Goal: Book appointment/travel/reservation

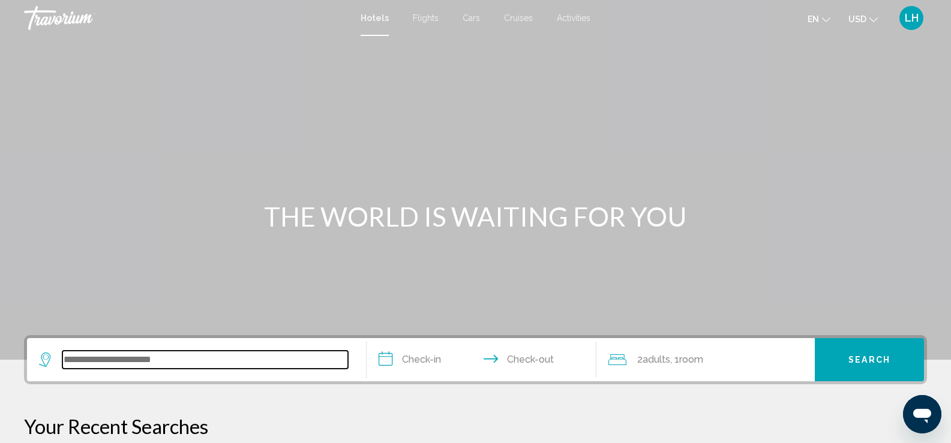
click at [158, 362] on input "Search widget" at bounding box center [205, 360] width 286 height 18
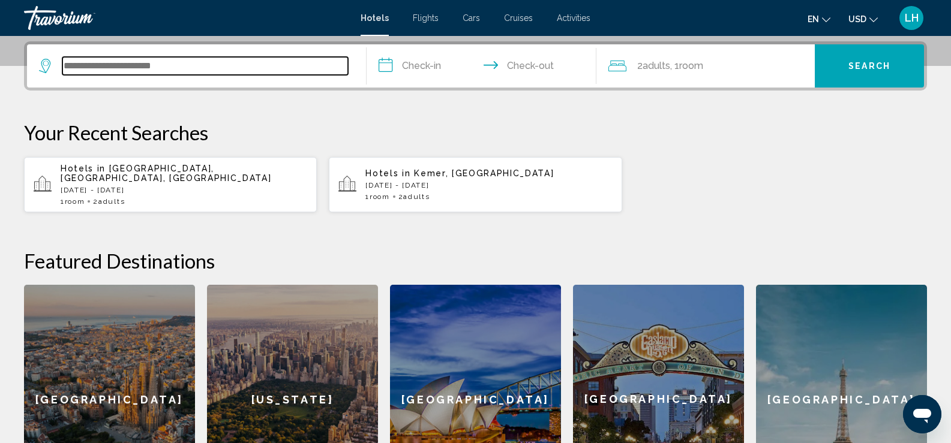
scroll to position [296, 0]
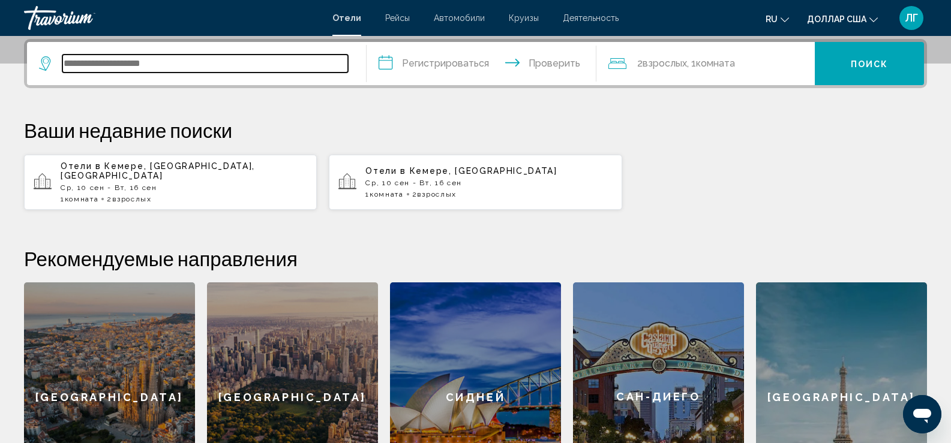
click at [86, 55] on input "Виджет поиска" at bounding box center [205, 64] width 286 height 18
click at [91, 64] on input "Виджет поиска" at bounding box center [205, 64] width 286 height 18
type input "******"
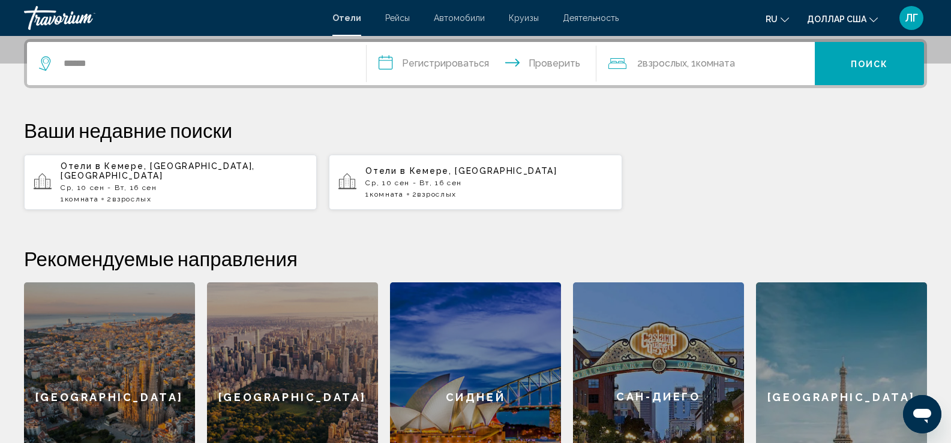
click at [256, 74] on div "******" at bounding box center [196, 63] width 315 height 43
click at [125, 62] on input "******" at bounding box center [205, 64] width 286 height 18
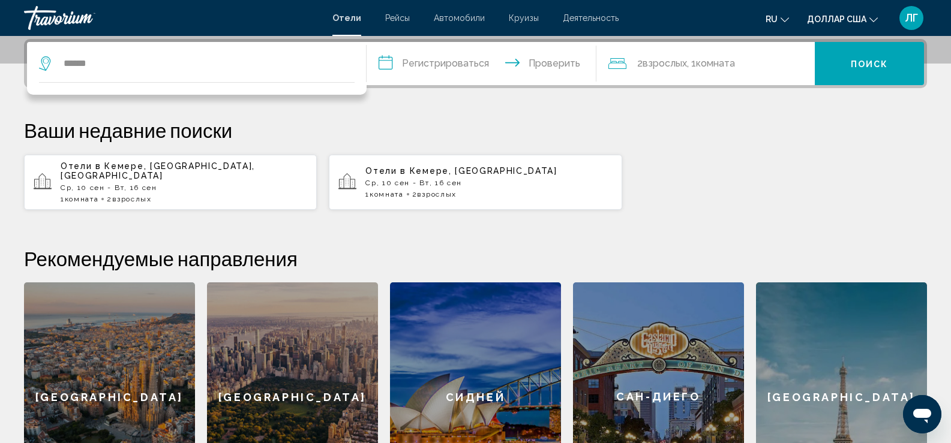
click at [131, 184] on font "Ср, 10 сен - Вт, 16 сен" at bounding box center [109, 188] width 97 height 8
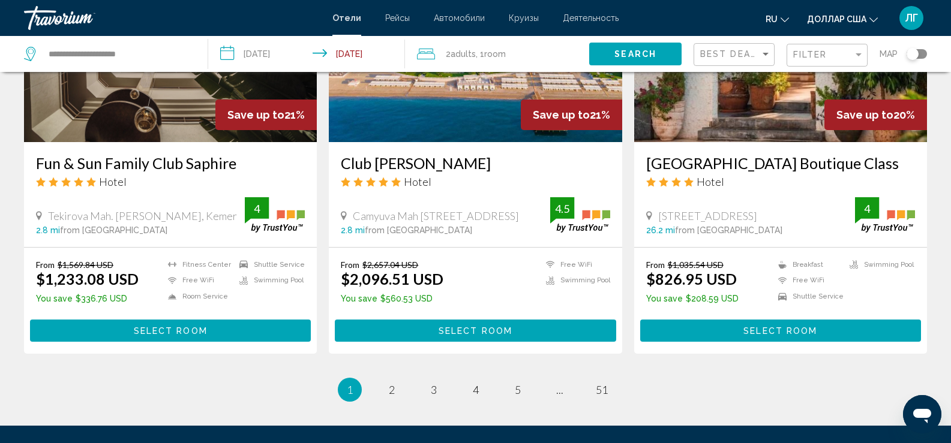
scroll to position [1560, 0]
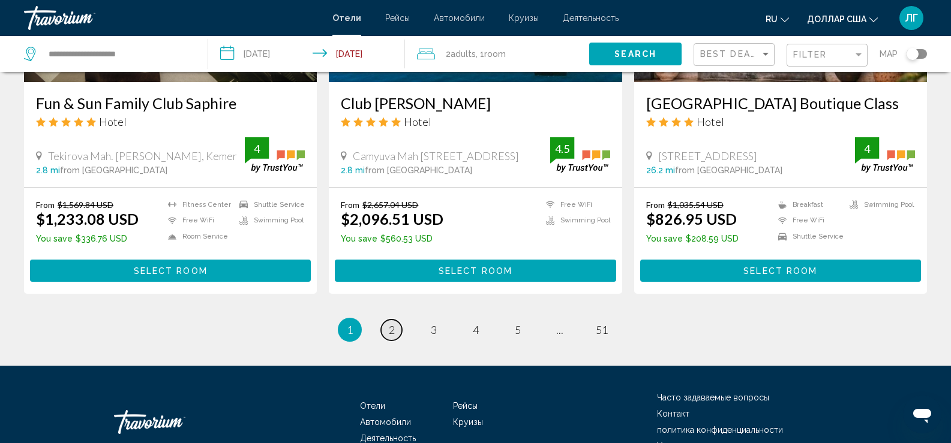
click at [394, 323] on span "2" at bounding box center [392, 329] width 6 height 13
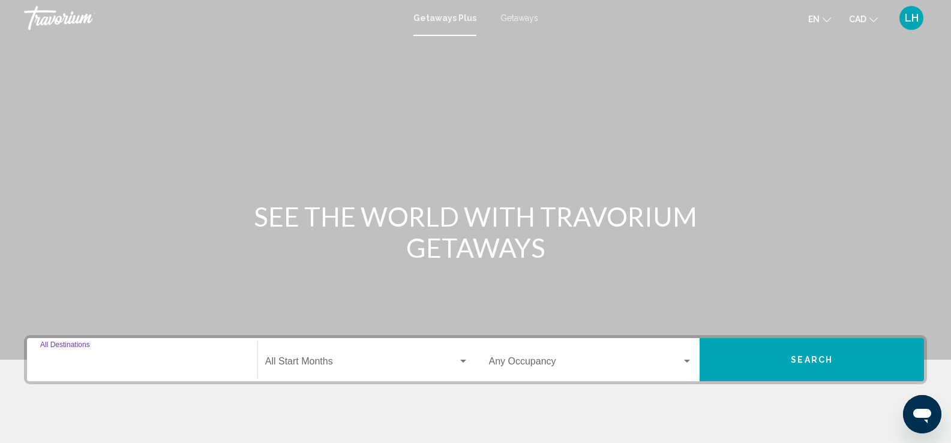
click at [82, 359] on input "Destination All Destinations" at bounding box center [142, 364] width 204 height 11
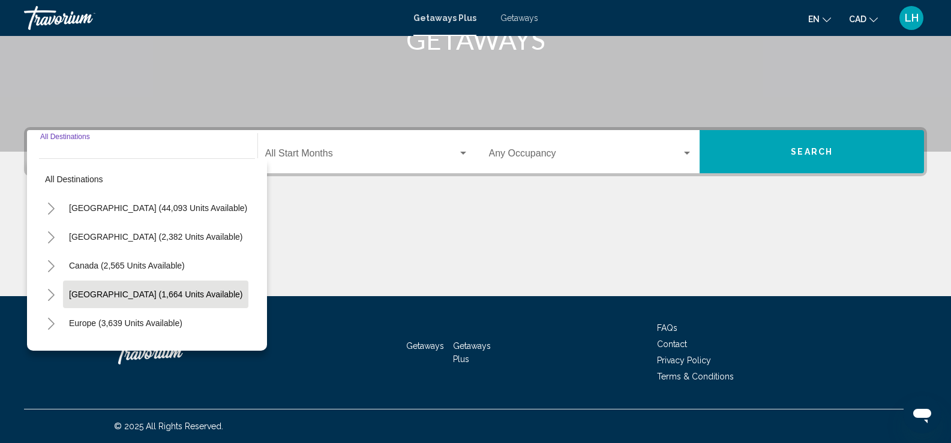
scroll to position [60, 0]
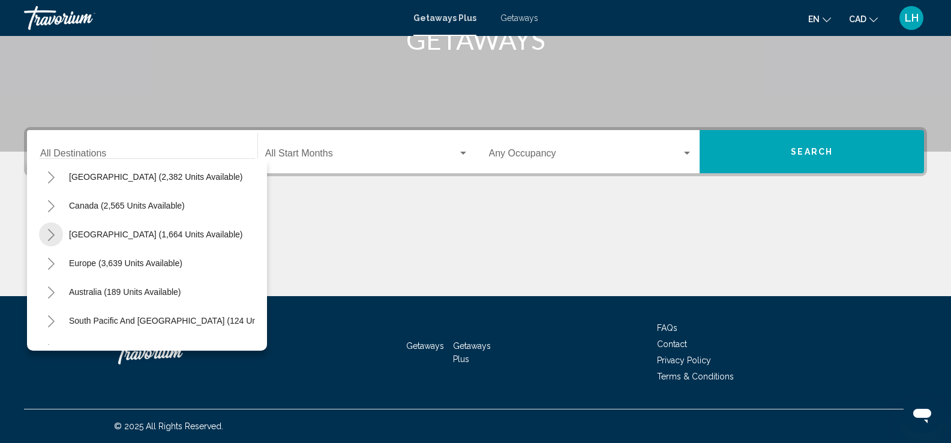
click at [50, 235] on icon "Toggle Caribbean & Atlantic Islands (1,664 units available)" at bounding box center [51, 235] width 9 height 12
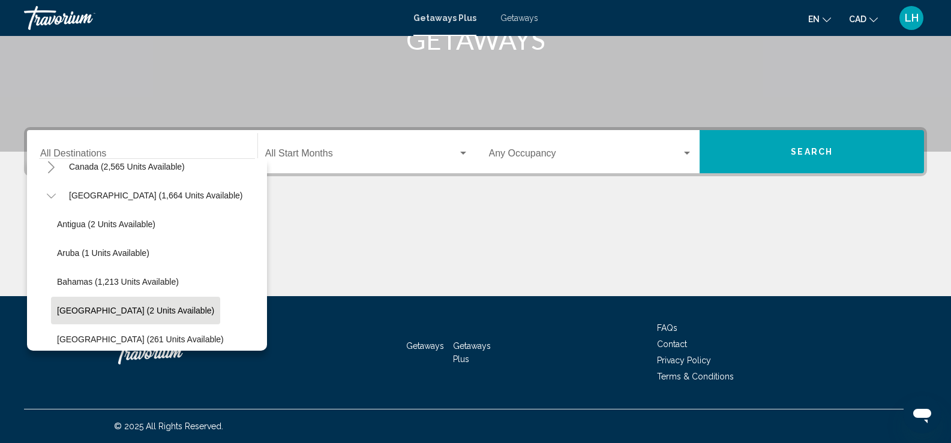
scroll to position [120, 0]
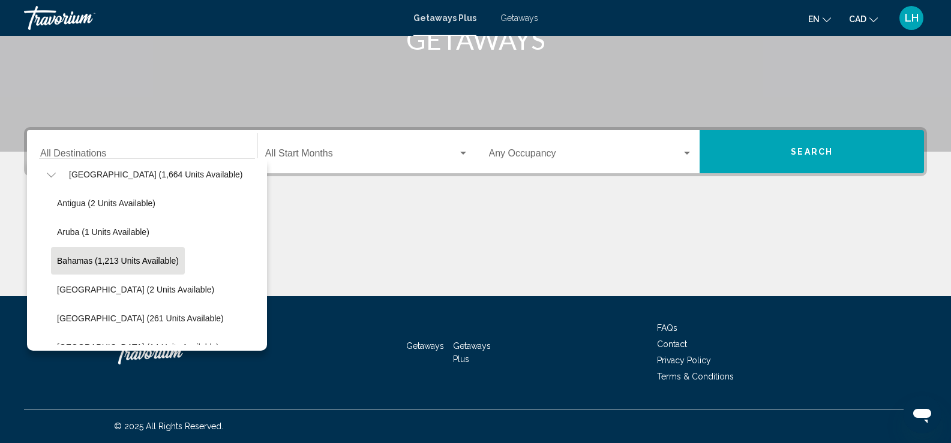
click at [107, 259] on span "Bahamas (1,213 units available)" at bounding box center [118, 261] width 122 height 10
type input "**********"
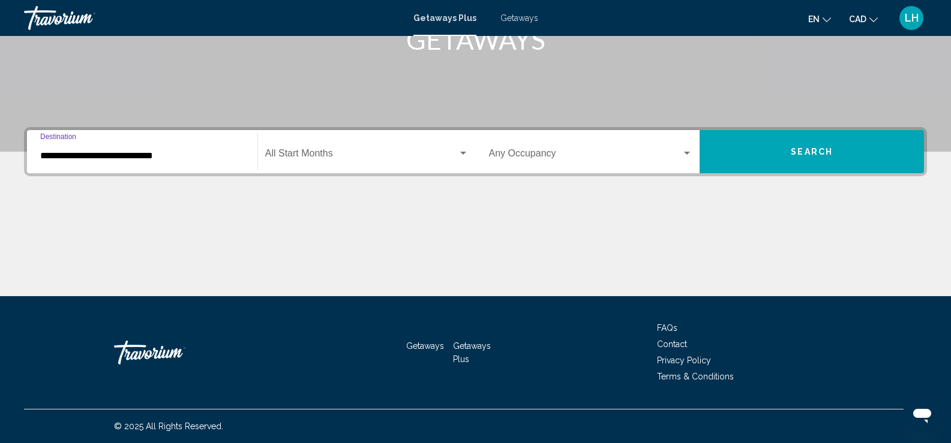
click at [458, 152] on div "Search widget" at bounding box center [463, 154] width 11 height 10
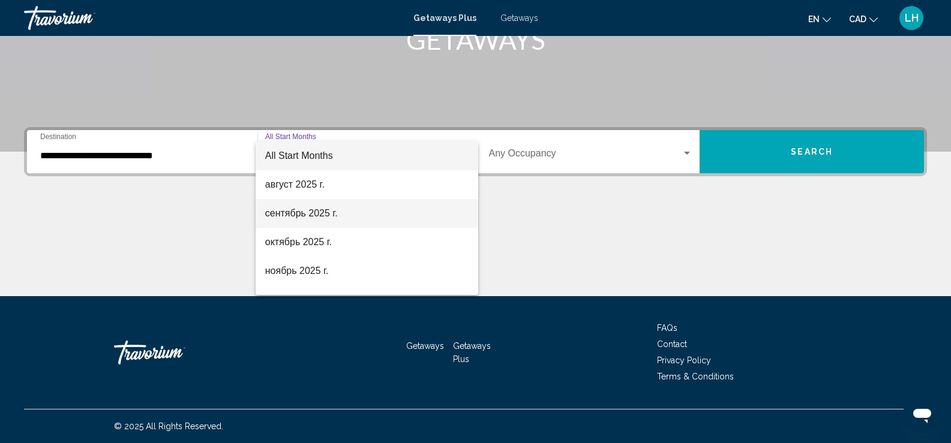
click at [364, 216] on span "сентябрь 2025 г." at bounding box center [366, 213] width 203 height 29
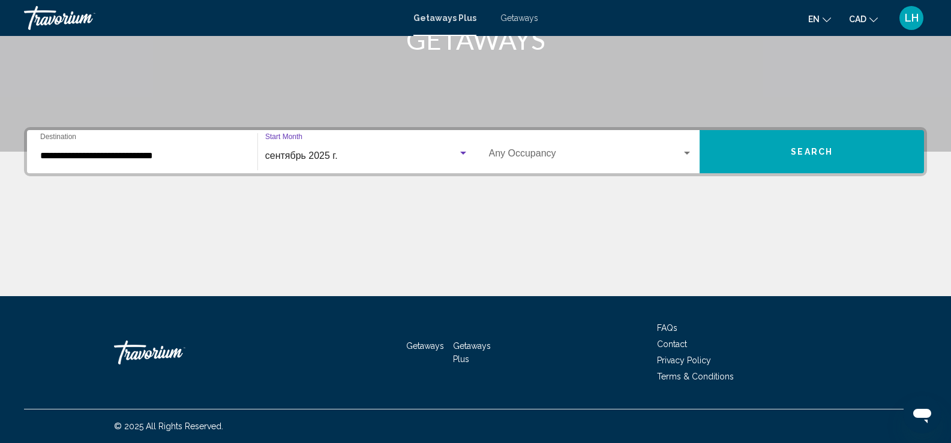
click at [461, 152] on div "Search widget" at bounding box center [463, 153] width 6 height 3
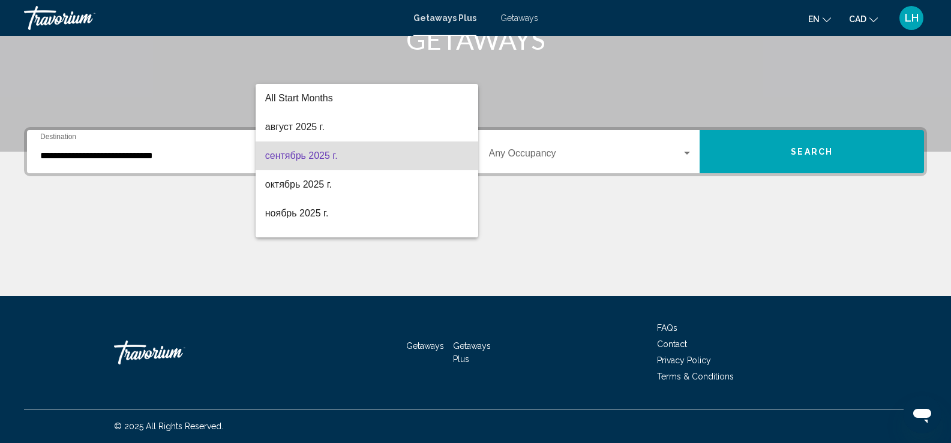
click at [520, 194] on div at bounding box center [475, 221] width 951 height 443
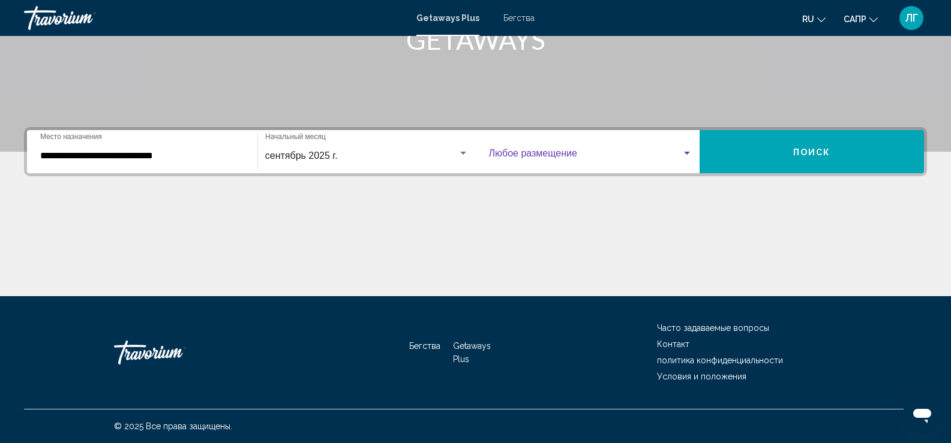
click at [688, 151] on div "Виджет поиска" at bounding box center [687, 154] width 11 height 10
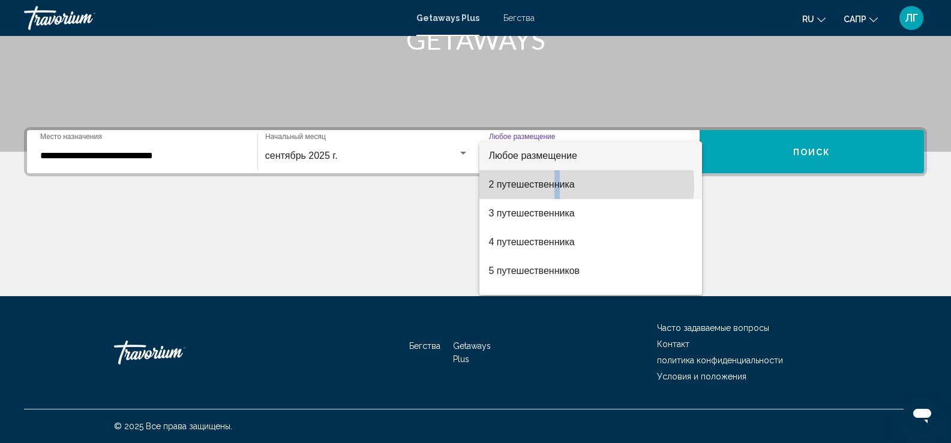
click at [558, 184] on font "2 путешественника" at bounding box center [532, 184] width 86 height 10
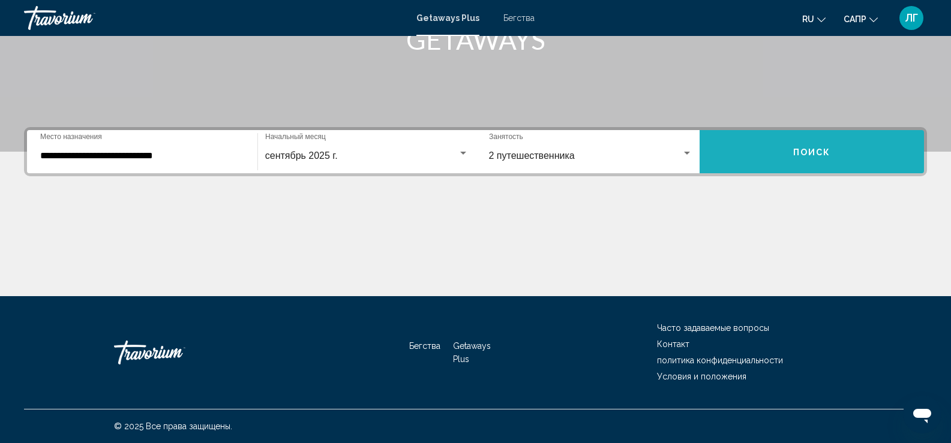
click at [803, 151] on font "Поиск" at bounding box center [812, 153] width 38 height 10
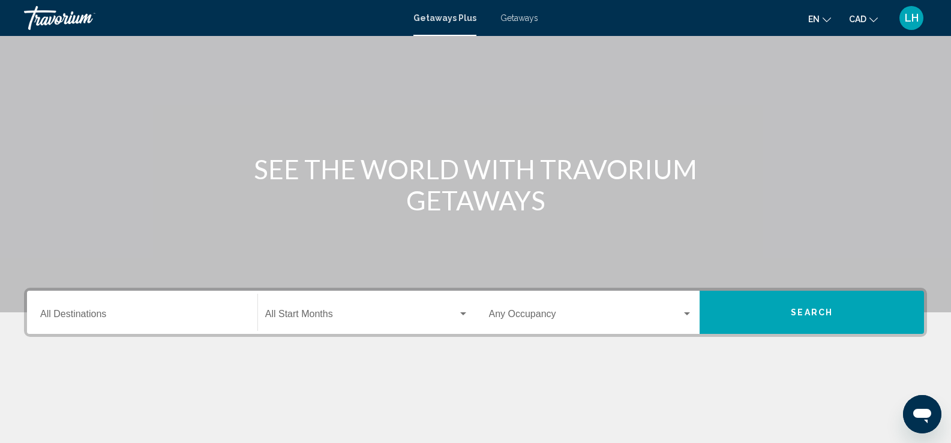
scroll to position [120, 0]
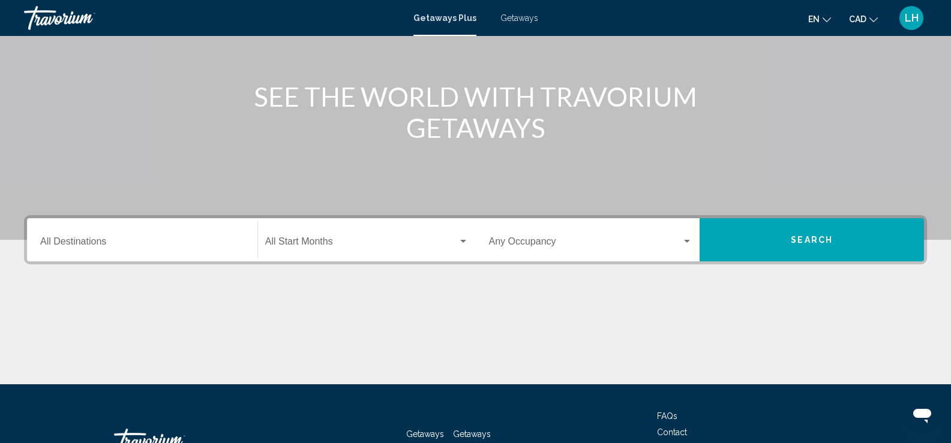
click at [65, 245] on input "Destination All Destinations" at bounding box center [142, 244] width 204 height 11
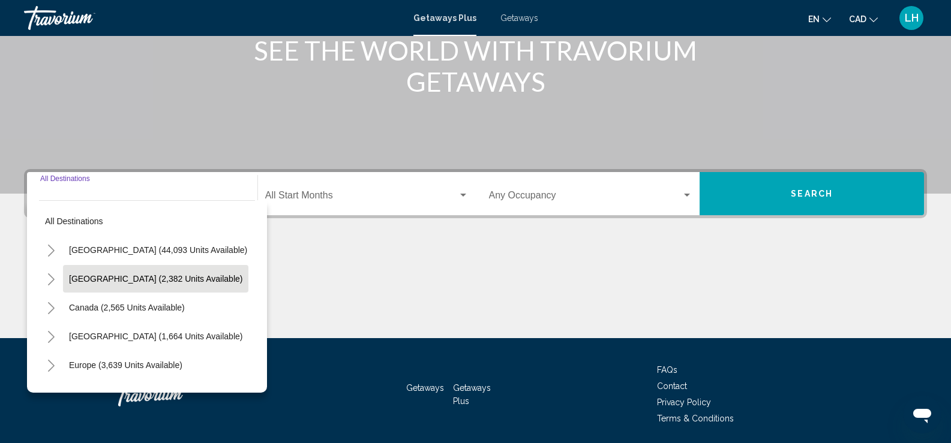
scroll to position [208, 0]
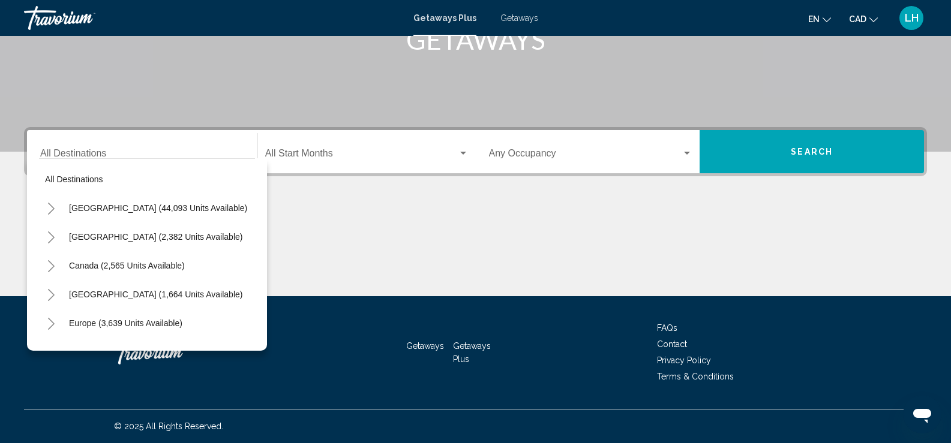
click at [100, 146] on div "Destination All Destinations" at bounding box center [142, 152] width 204 height 38
click at [53, 148] on div "Destination All Destinations" at bounding box center [142, 152] width 204 height 38
click at [53, 151] on input "Destination All Destinations" at bounding box center [142, 156] width 204 height 11
click at [341, 230] on div "Main content" at bounding box center [475, 251] width 903 height 90
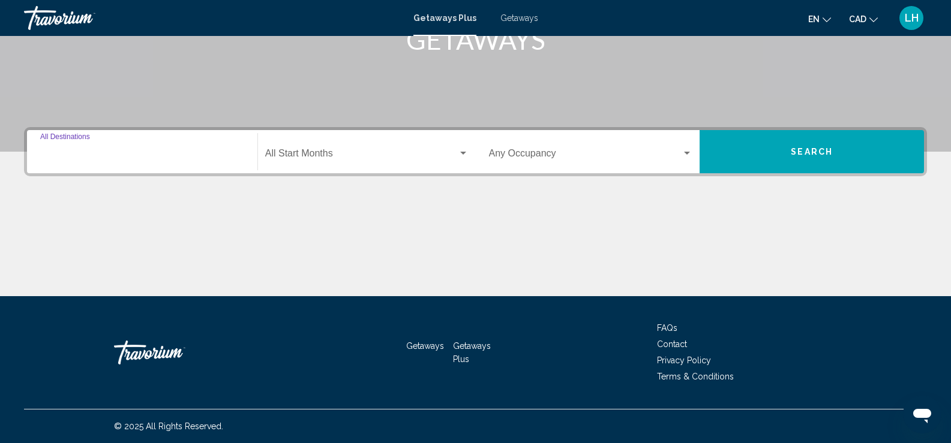
click at [90, 155] on input "Destination All Destinations" at bounding box center [142, 156] width 204 height 11
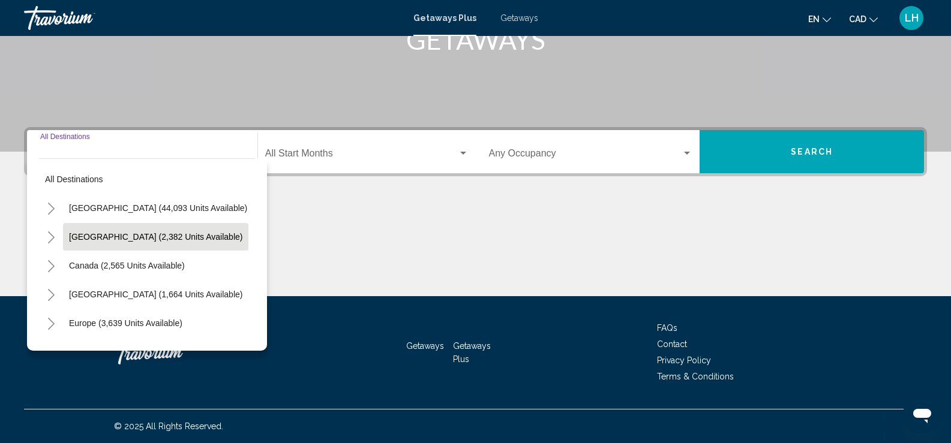
click at [85, 239] on span "[GEOGRAPHIC_DATA] (2,382 units available)" at bounding box center [155, 237] width 173 height 10
type input "**********"
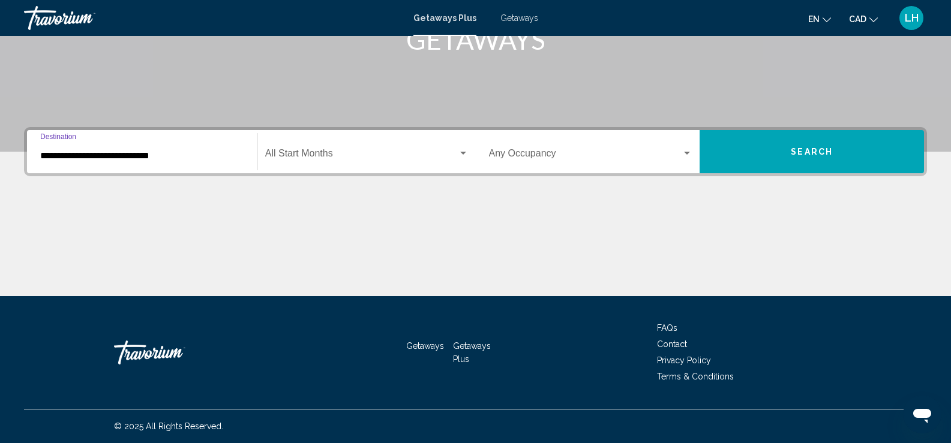
click at [461, 153] on div "Search widget" at bounding box center [463, 153] width 6 height 3
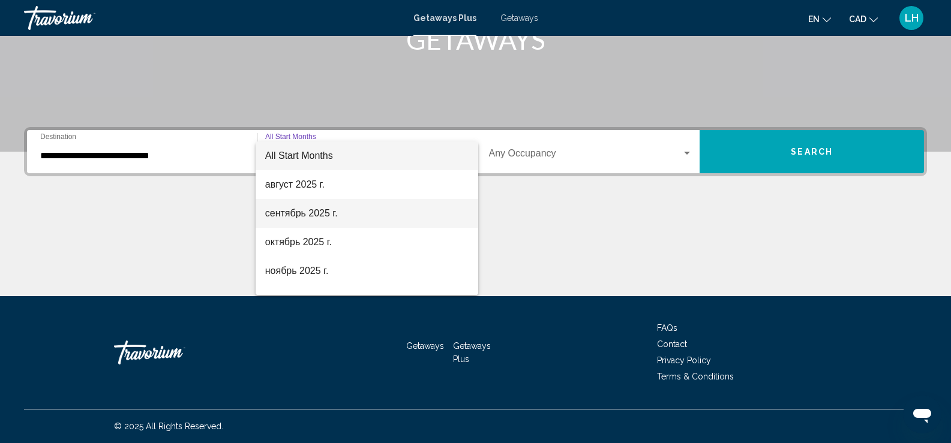
click at [353, 217] on span "сентябрь 2025 г." at bounding box center [366, 213] width 203 height 29
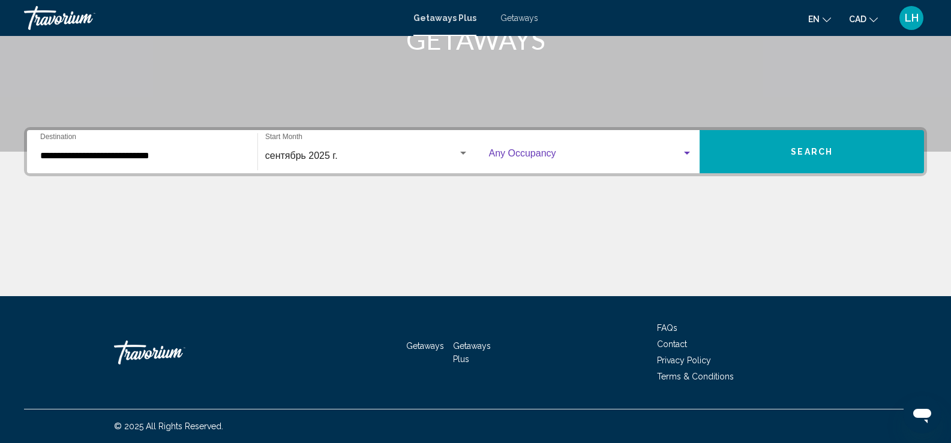
click at [688, 152] on div "Search widget" at bounding box center [687, 153] width 6 height 3
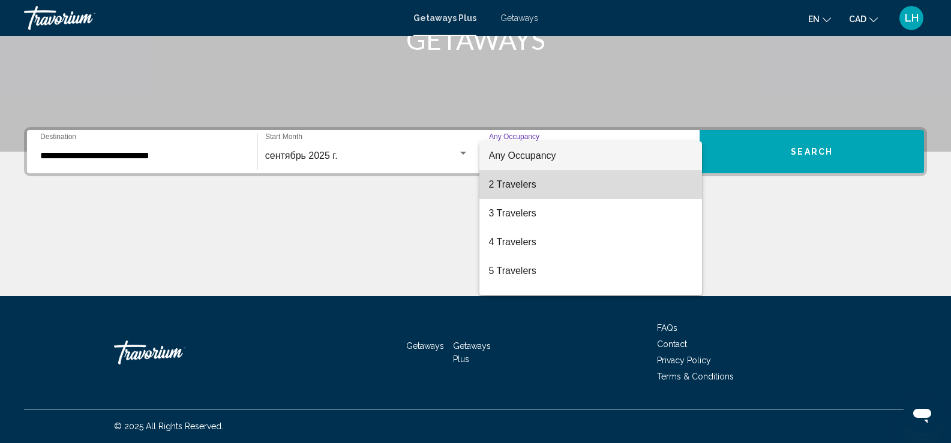
click at [595, 191] on span "2 Travelers" at bounding box center [591, 184] width 204 height 29
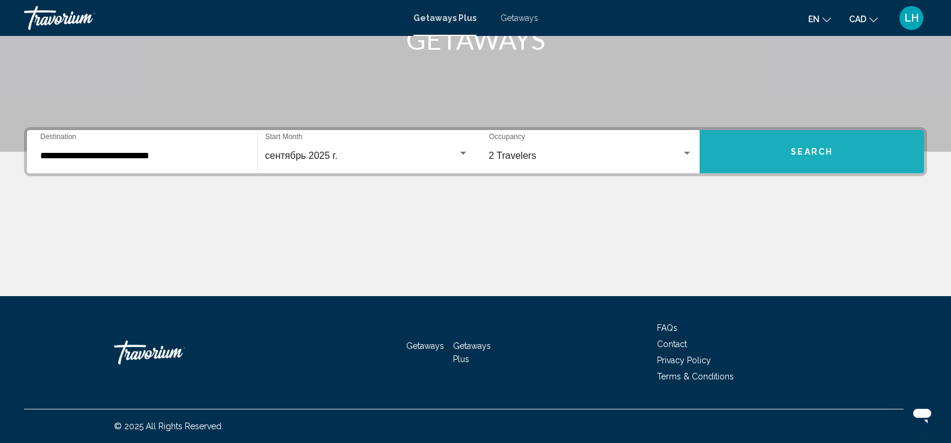
click at [805, 153] on span "Search" at bounding box center [812, 153] width 42 height 10
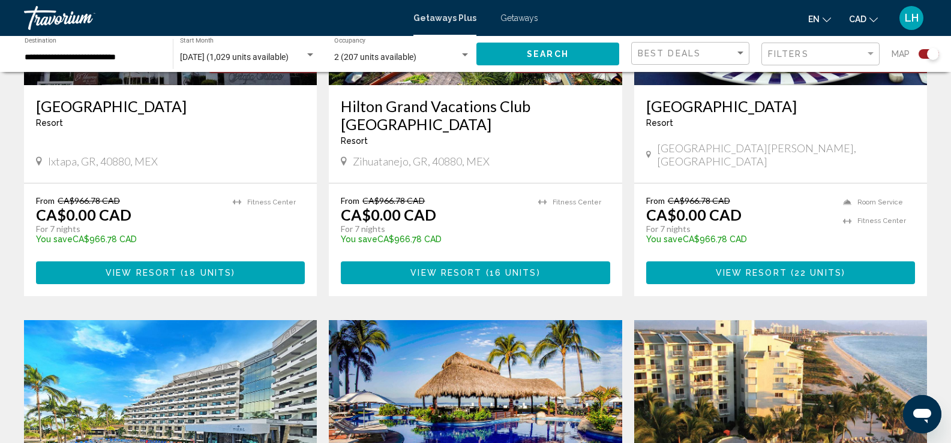
scroll to position [1020, 0]
